Goal: Find specific page/section

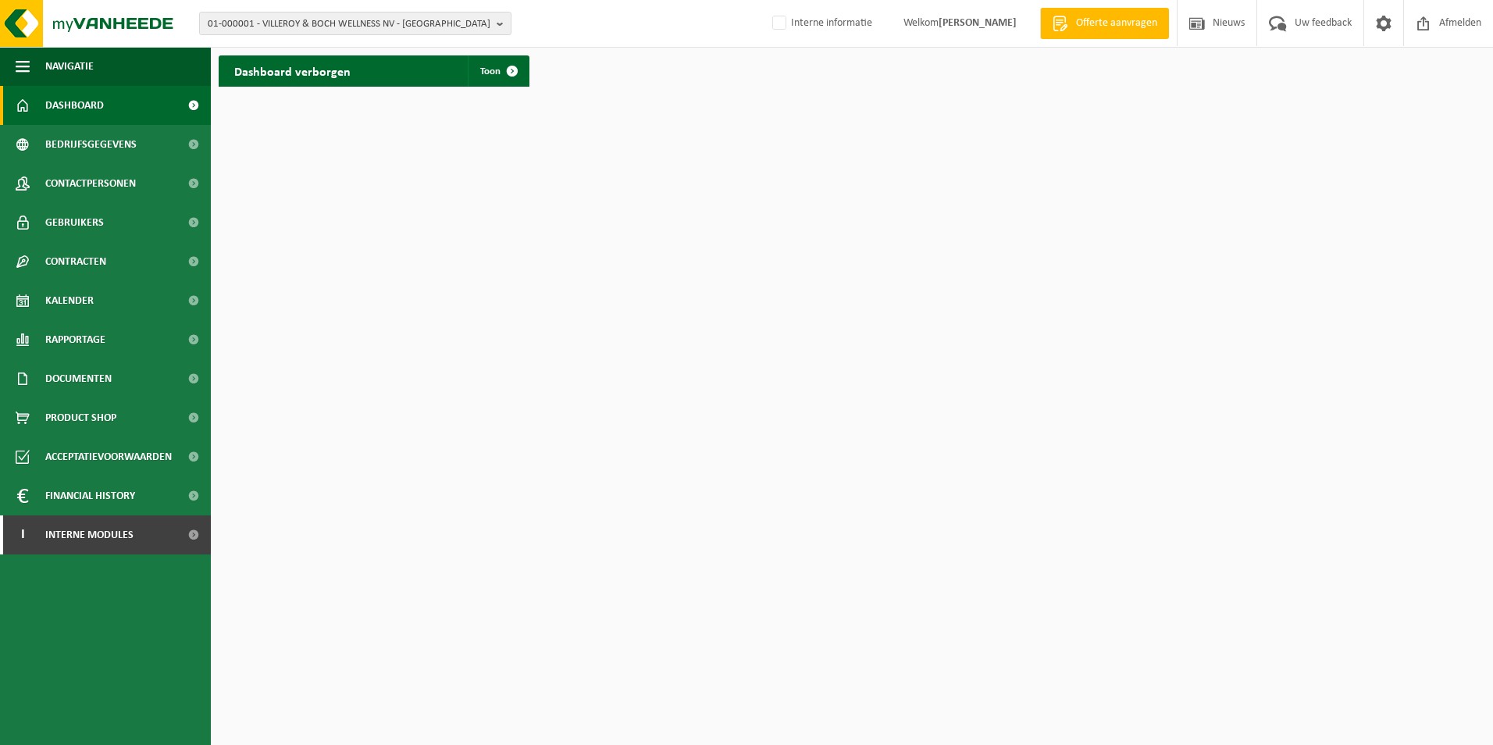
click at [329, 28] on span "01-000001 - VILLEROY & BOCH WELLNESS NV - ROESELARE" at bounding box center [349, 23] width 283 height 23
click at [337, 48] on input "text" at bounding box center [355, 49] width 304 height 20
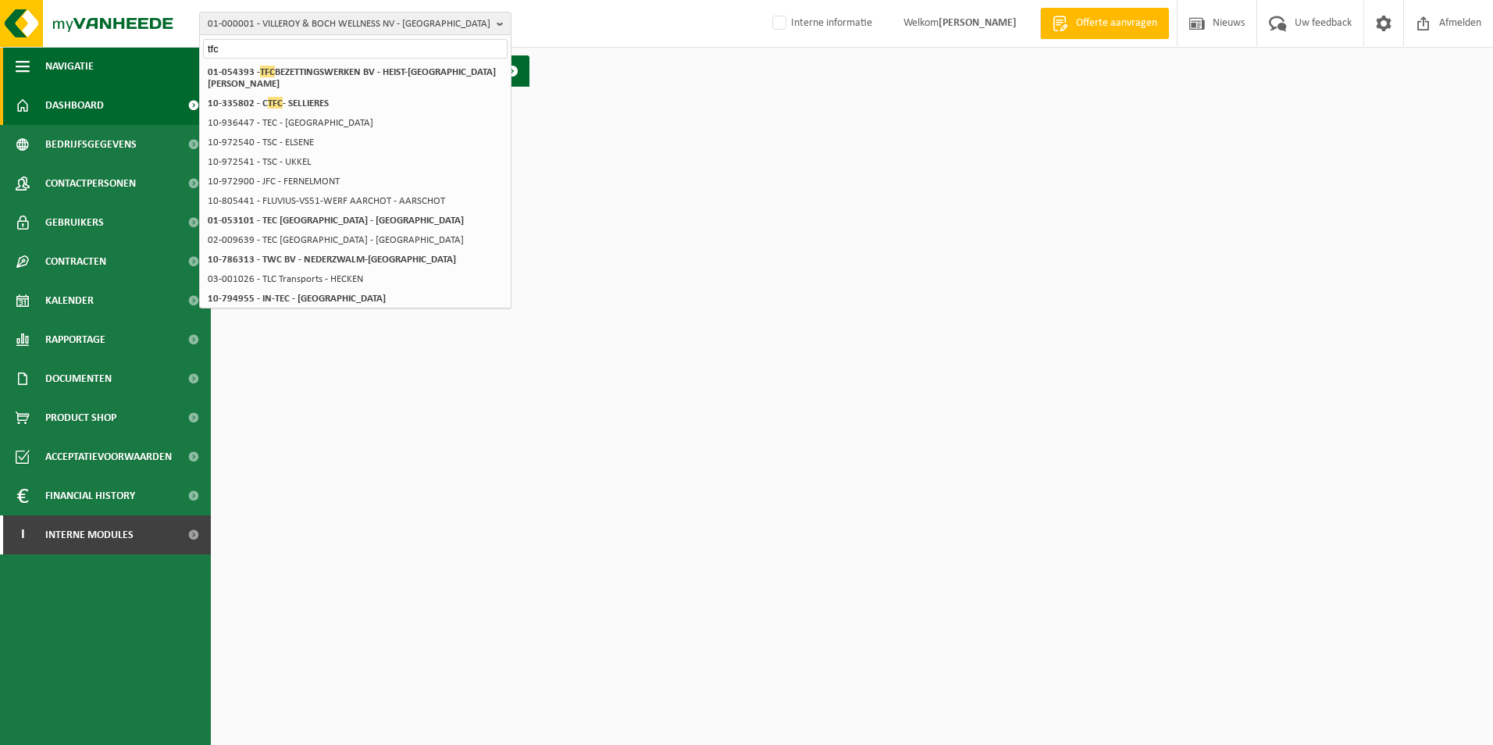
drag, startPoint x: 265, startPoint y: 48, endPoint x: 83, endPoint y: 48, distance: 182.7
click at [83, 48] on div "01-000001 - VILLEROY & BOCH WELLNESS NV - ROESELARE tfc 01-000001 - VILLEROY & …" at bounding box center [746, 47] width 1493 height 94
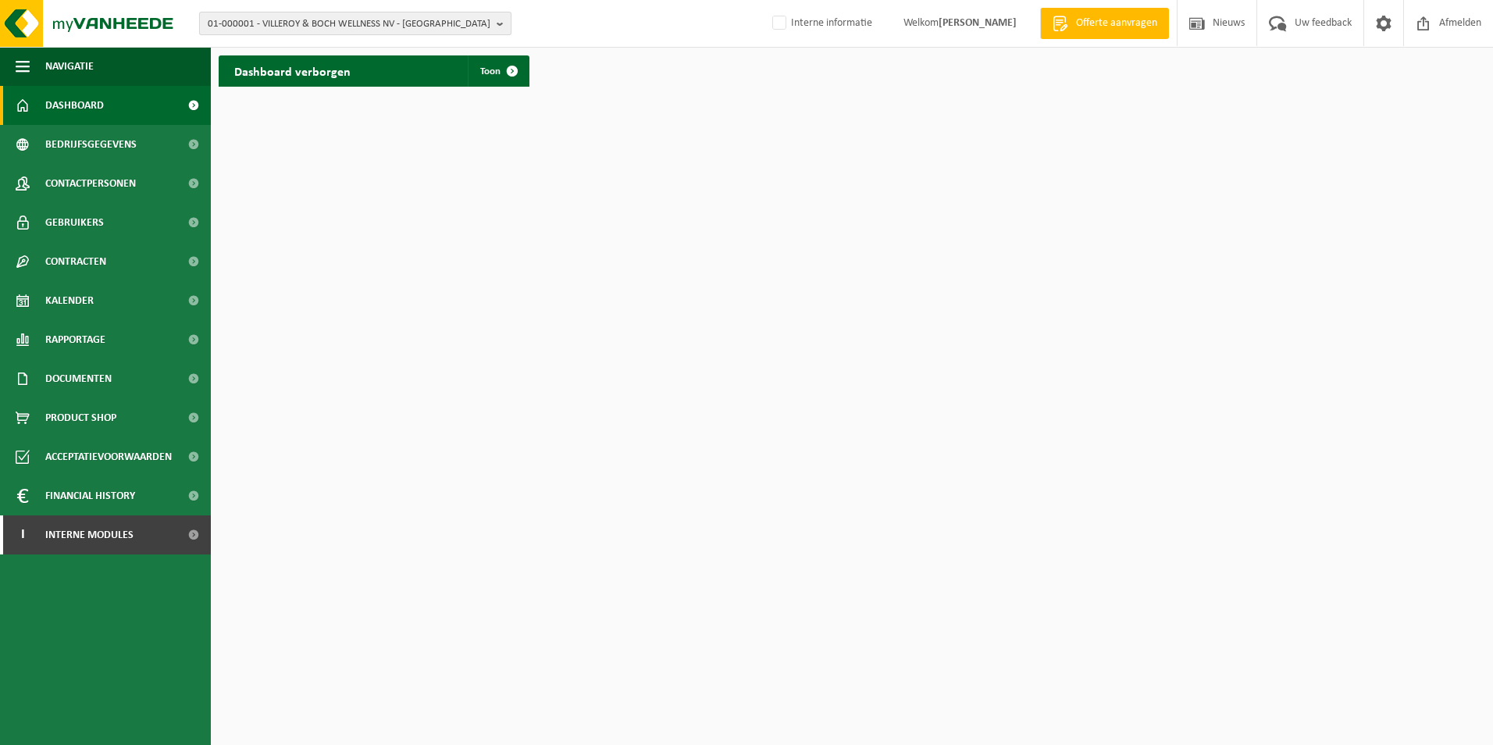
click at [240, 22] on span "01-000001 - VILLEROY & BOCH WELLNESS NV - ROESELARE" at bounding box center [349, 23] width 283 height 23
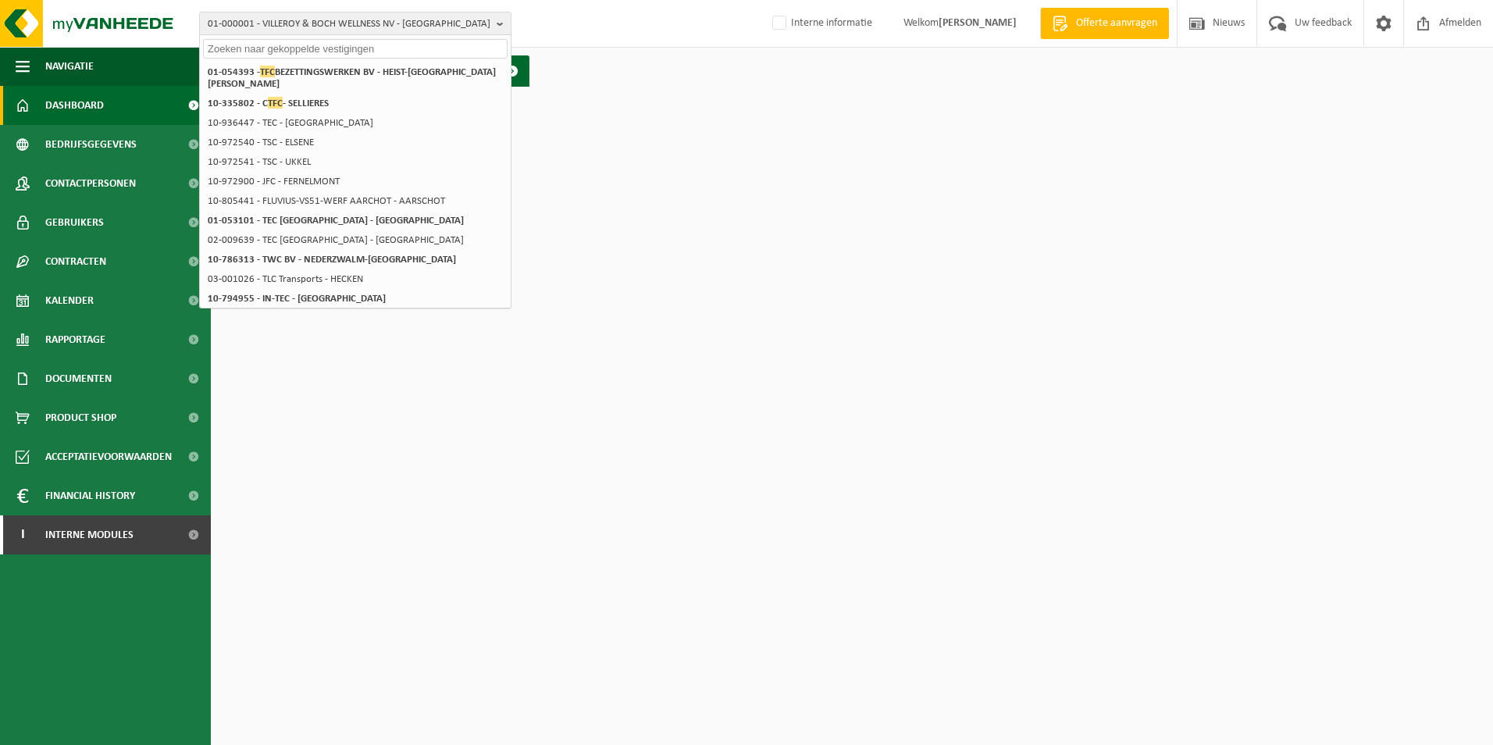
click at [256, 48] on input "text" at bounding box center [355, 49] width 304 height 20
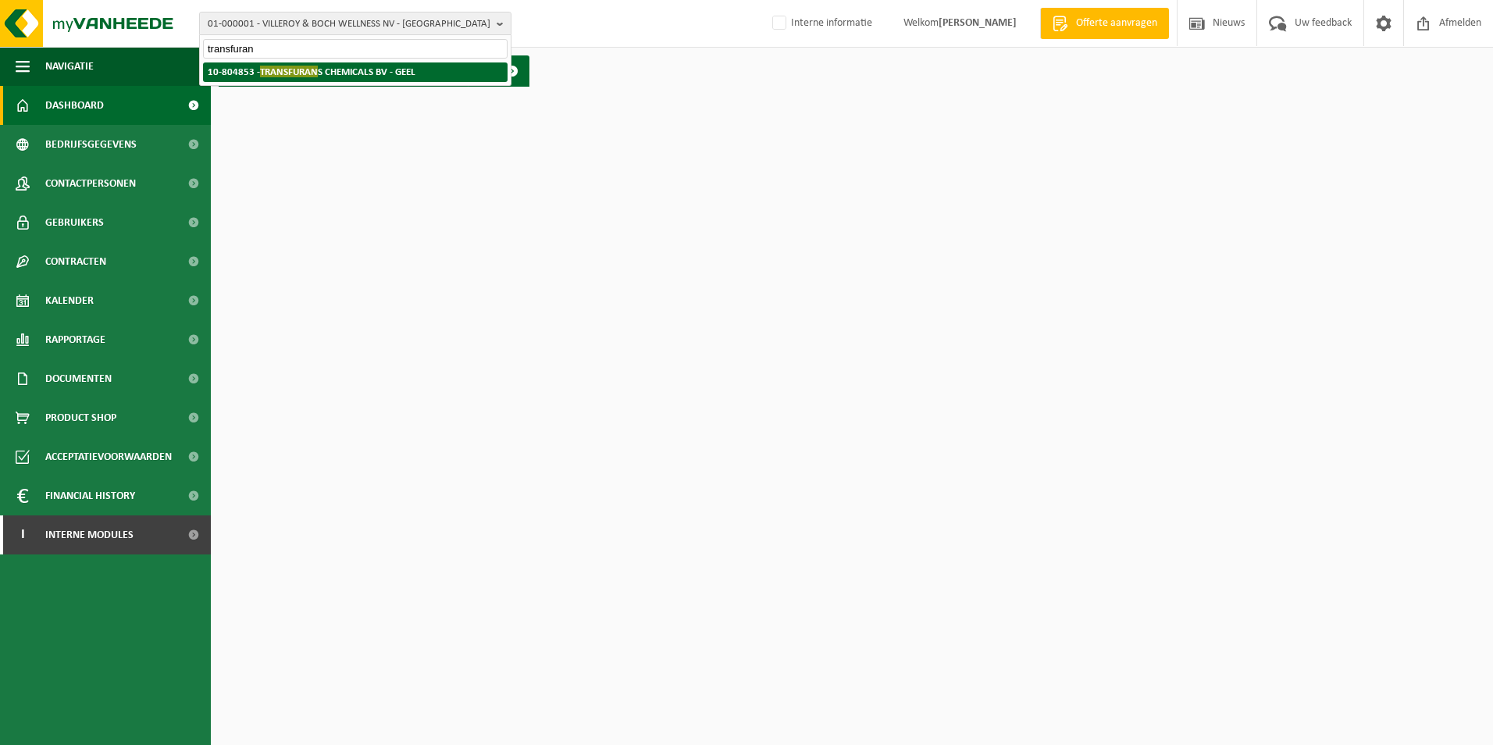
type input "transfuran"
click at [326, 70] on strong "10-804853 - TRANSFURAN S CHEMICALS BV - GEEL" at bounding box center [312, 72] width 208 height 12
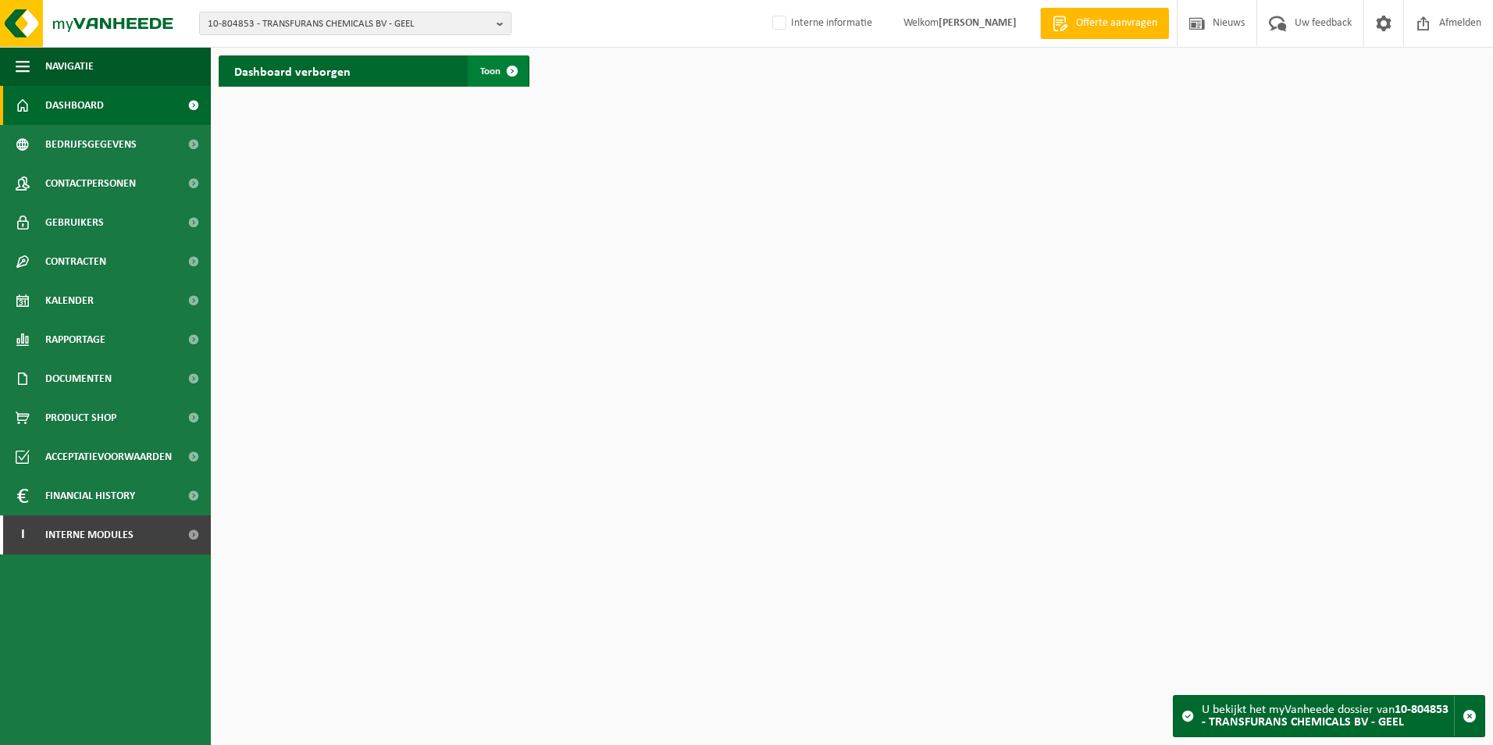
click at [511, 69] on span at bounding box center [512, 70] width 31 height 31
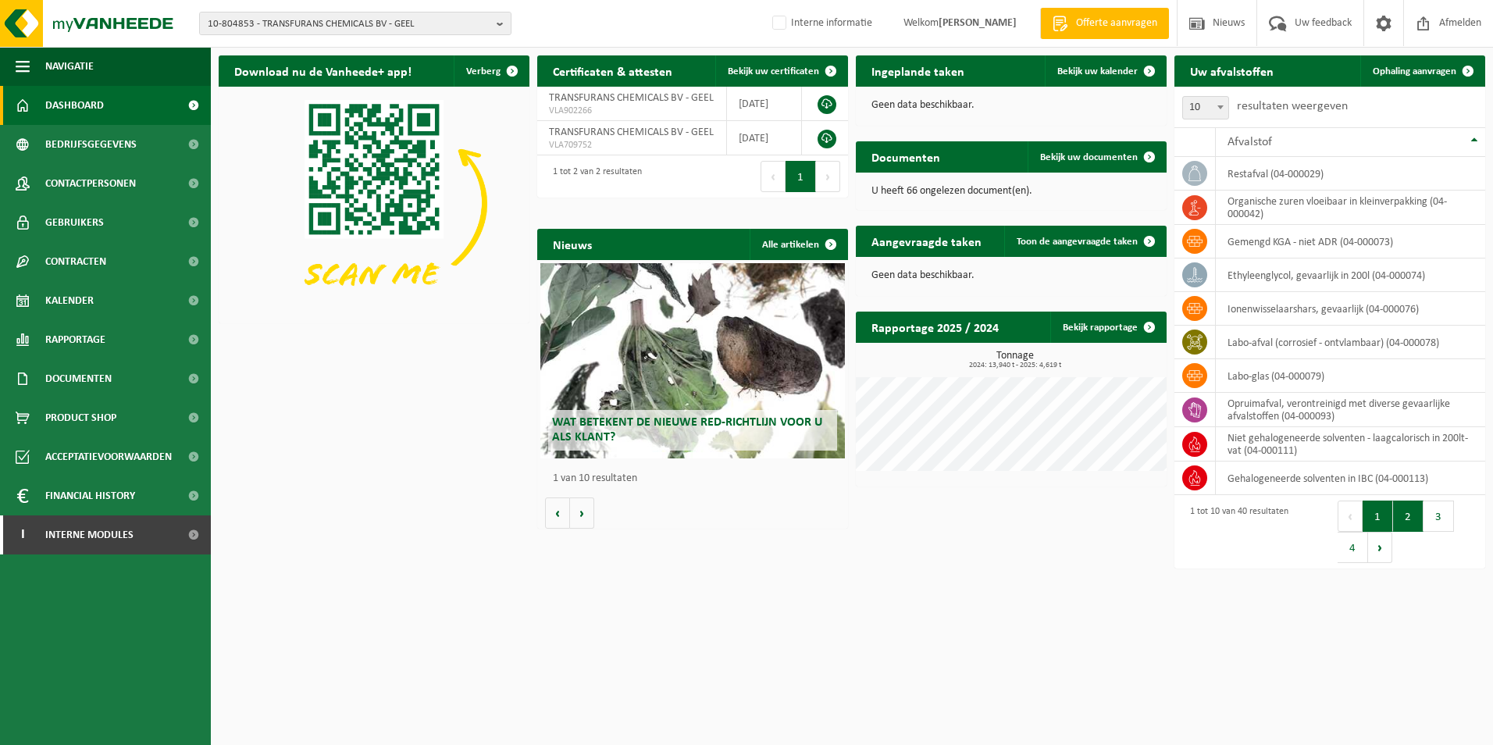
click at [1400, 529] on button "2" at bounding box center [1408, 515] width 30 height 31
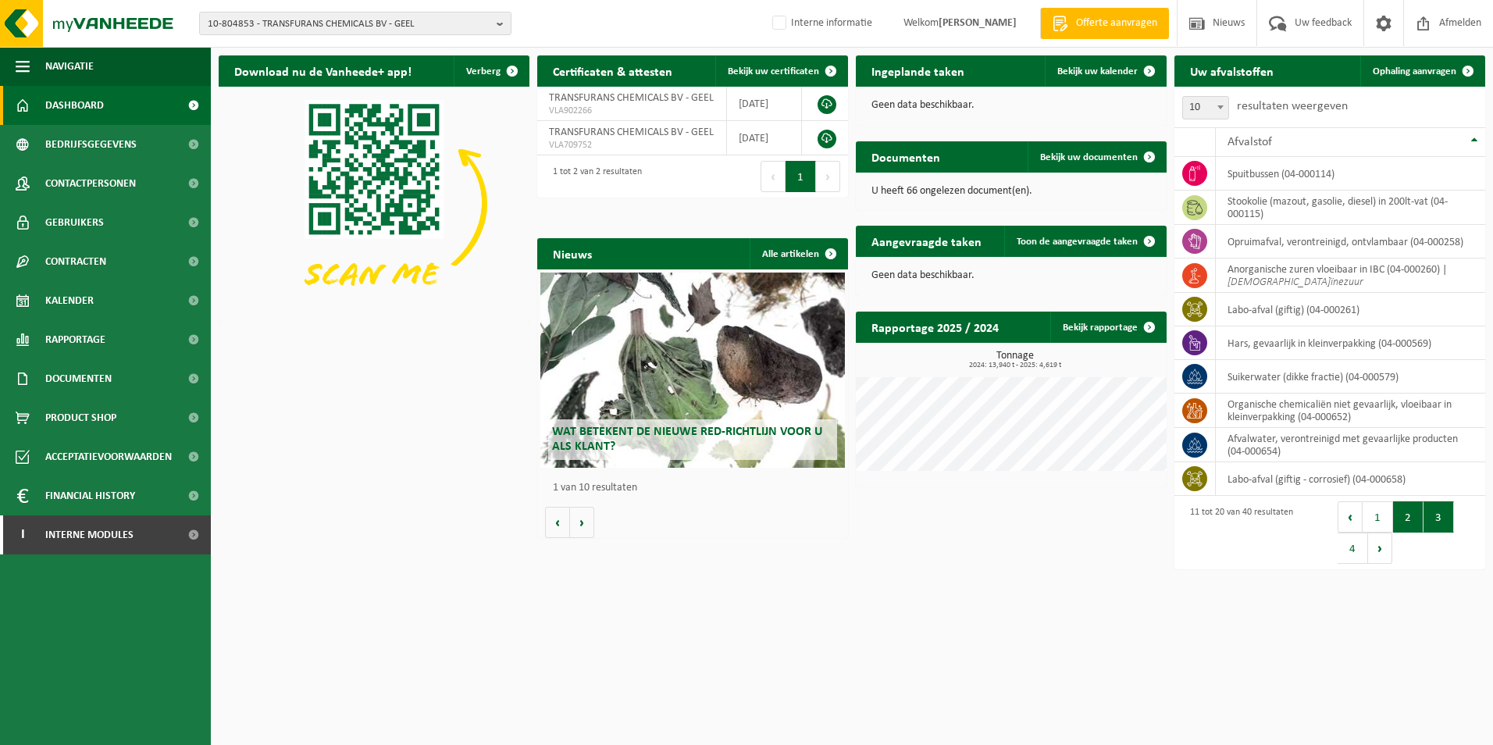
click at [1441, 518] on button "3" at bounding box center [1438, 516] width 30 height 31
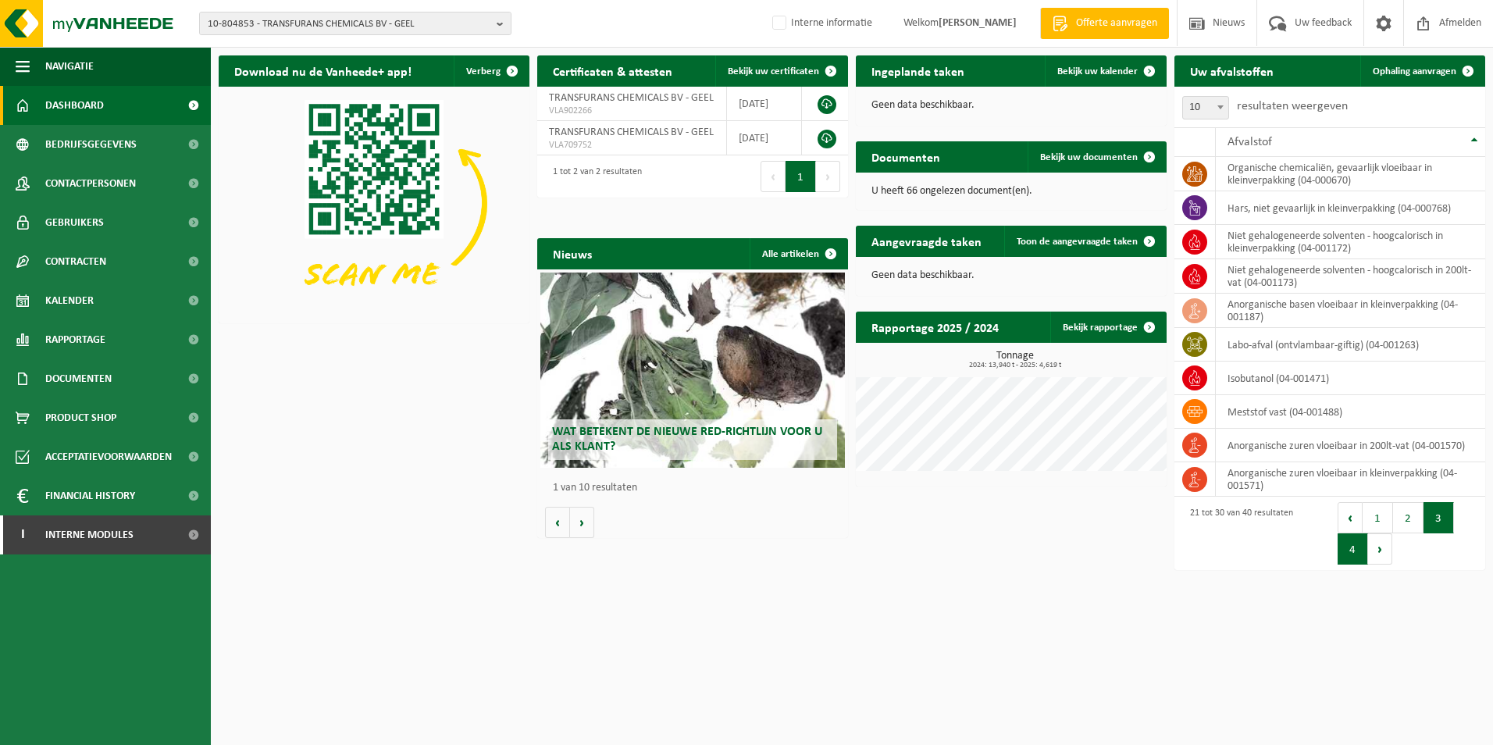
click at [1352, 548] on button "4" at bounding box center [1352, 548] width 30 height 31
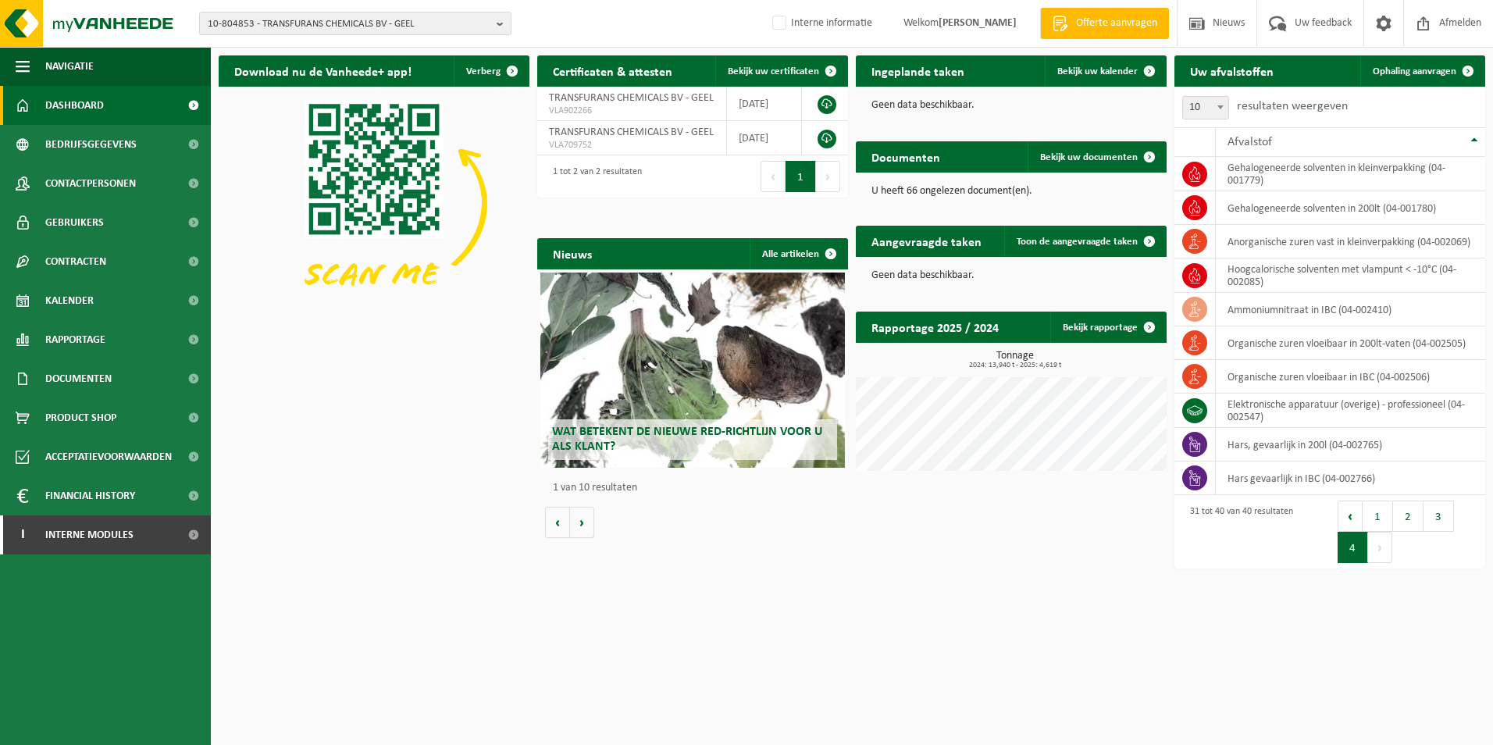
click at [1440, 516] on button "3" at bounding box center [1438, 515] width 30 height 31
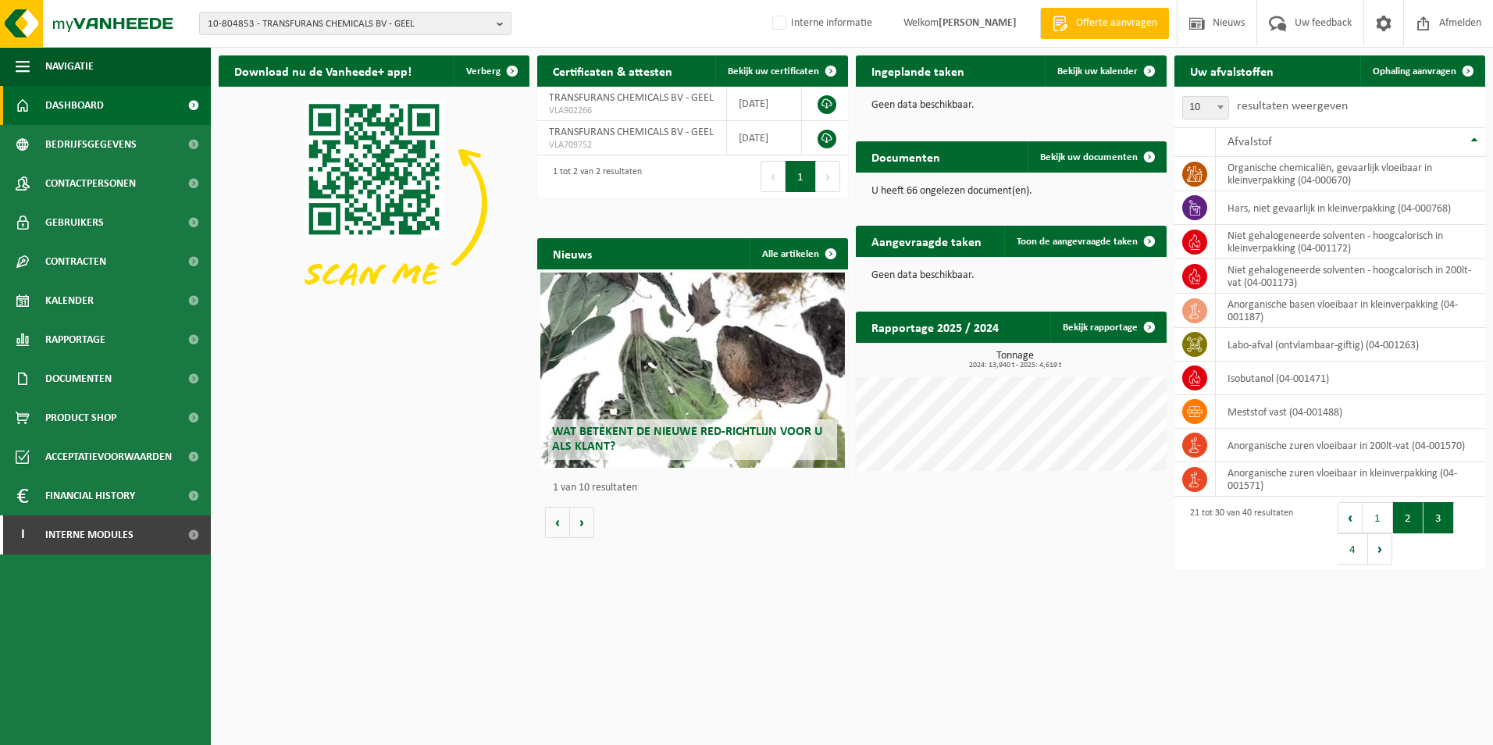
click at [1412, 518] on button "2" at bounding box center [1408, 517] width 30 height 31
